Goal: Information Seeking & Learning: Learn about a topic

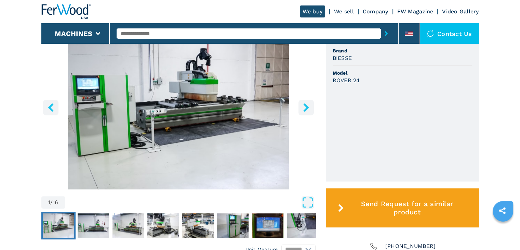
scroll to position [205, 0]
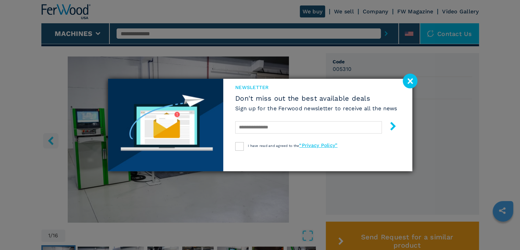
click at [407, 83] on image at bounding box center [410, 81] width 15 height 15
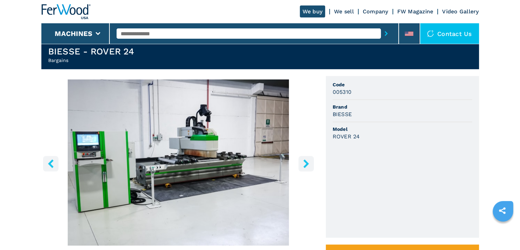
scroll to position [237, 0]
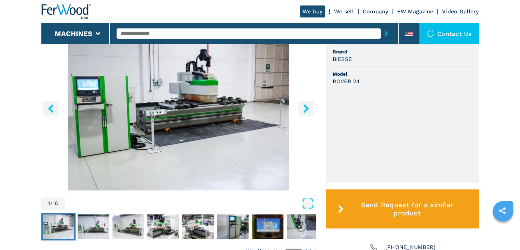
click at [306, 108] on icon "right-button" at bounding box center [305, 108] width 5 height 9
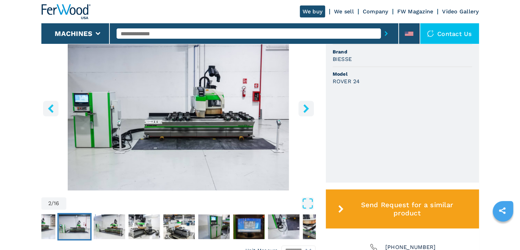
click at [305, 108] on icon "right-button" at bounding box center [306, 108] width 9 height 9
click at [305, 106] on icon "right-button" at bounding box center [305, 108] width 5 height 9
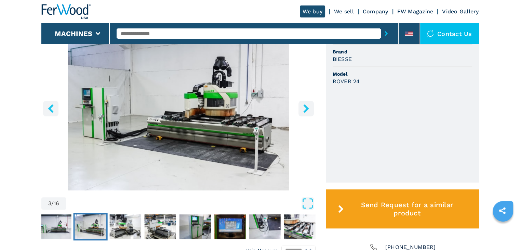
click at [305, 106] on icon "right-button" at bounding box center [305, 108] width 5 height 9
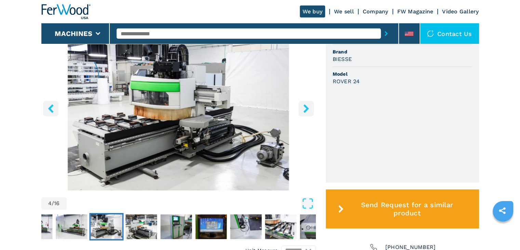
click at [305, 106] on icon "right-button" at bounding box center [305, 108] width 5 height 9
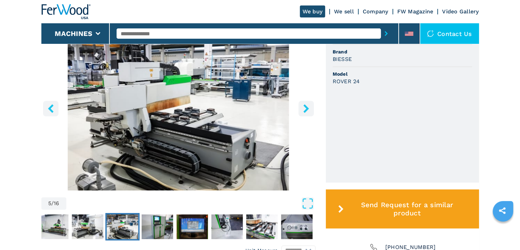
click at [305, 106] on icon "right-button" at bounding box center [305, 108] width 5 height 9
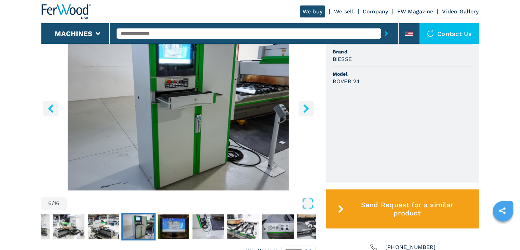
click at [305, 106] on icon "right-button" at bounding box center [305, 108] width 5 height 9
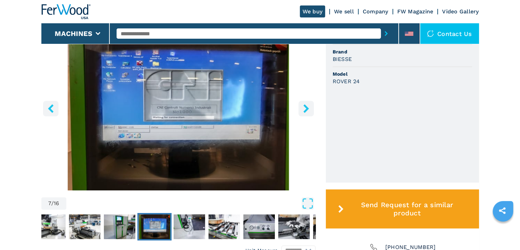
click at [305, 106] on icon "right-button" at bounding box center [305, 108] width 5 height 9
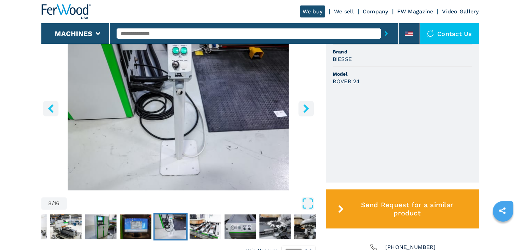
click at [305, 106] on icon "right-button" at bounding box center [305, 108] width 5 height 9
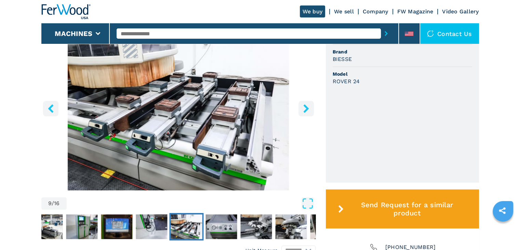
click at [305, 106] on icon "right-button" at bounding box center [305, 108] width 5 height 9
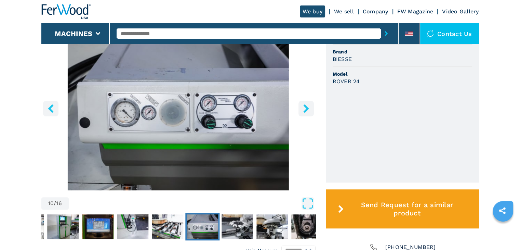
click at [305, 106] on icon "right-button" at bounding box center [305, 108] width 5 height 9
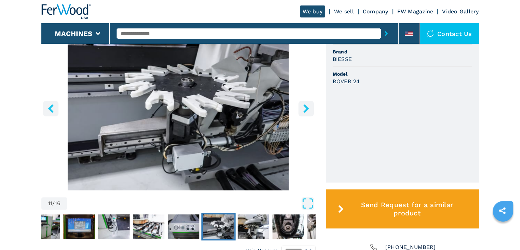
click at [304, 108] on icon "right-button" at bounding box center [306, 108] width 9 height 9
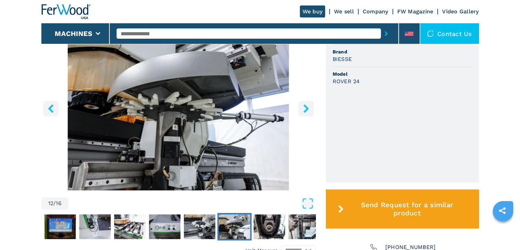
click at [310, 109] on icon "right-button" at bounding box center [306, 108] width 9 height 9
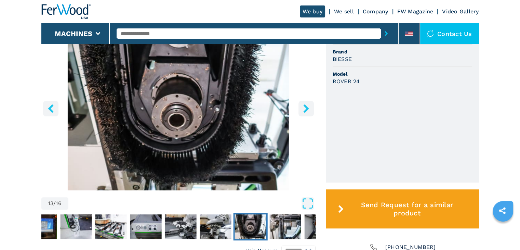
click at [309, 108] on icon "right-button" at bounding box center [306, 108] width 9 height 9
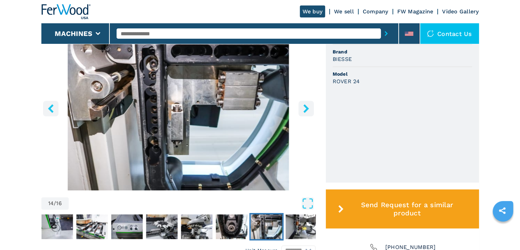
click at [309, 109] on icon "right-button" at bounding box center [306, 108] width 9 height 9
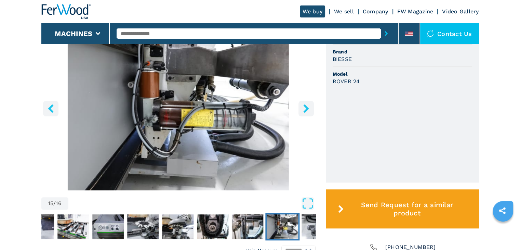
click at [309, 109] on icon "right-button" at bounding box center [306, 108] width 9 height 9
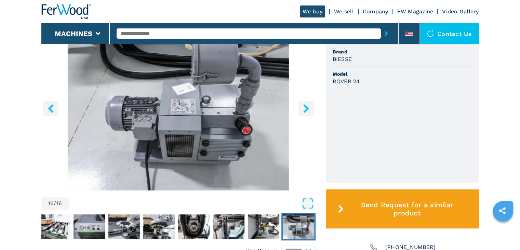
click at [309, 109] on icon "right-button" at bounding box center [306, 108] width 9 height 9
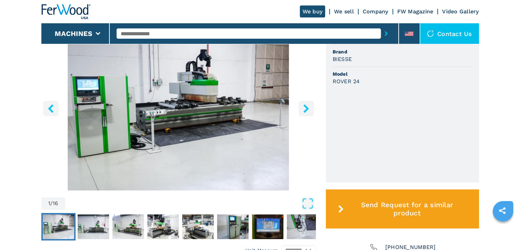
click at [309, 109] on icon "right-button" at bounding box center [306, 108] width 9 height 9
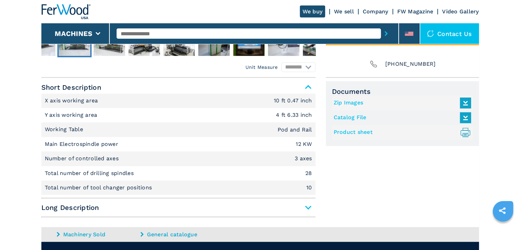
scroll to position [477, 0]
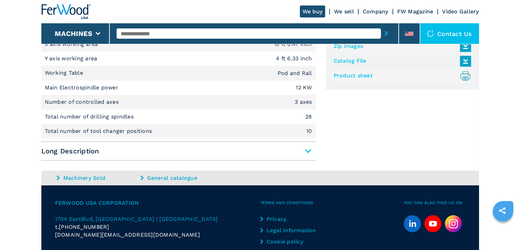
drag, startPoint x: 306, startPoint y: 149, endPoint x: 304, endPoint y: 152, distance: 3.9
click at [306, 149] on span "Long Description" at bounding box center [178, 151] width 274 height 12
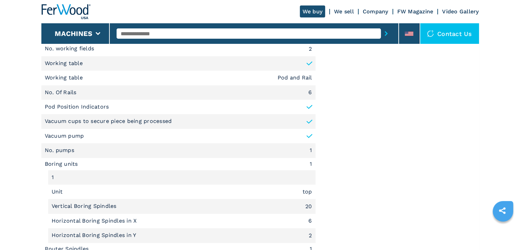
scroll to position [716, 0]
